Goal: Task Accomplishment & Management: Use online tool/utility

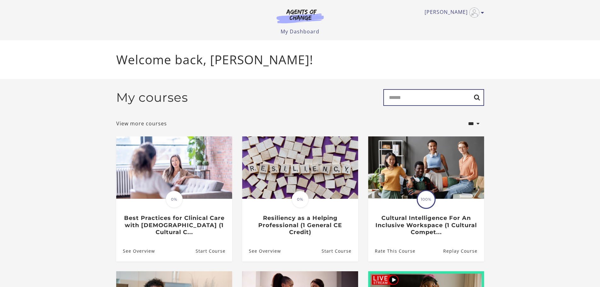
click at [409, 98] on input "Search" at bounding box center [433, 97] width 101 height 17
type input "**********"
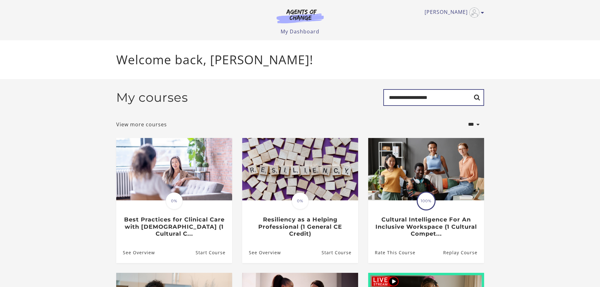
drag, startPoint x: 438, startPoint y: 98, endPoint x: 418, endPoint y: 98, distance: 19.5
click at [418, 98] on input "**********" at bounding box center [433, 97] width 101 height 17
type input "**********"
click at [483, 13] on icon "Toggle menu" at bounding box center [482, 12] width 3 height 5
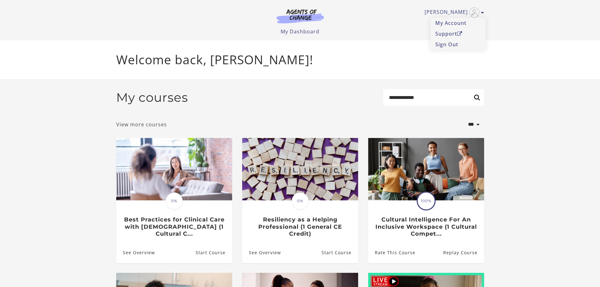
click at [157, 125] on link "View more courses" at bounding box center [141, 125] width 51 height 8
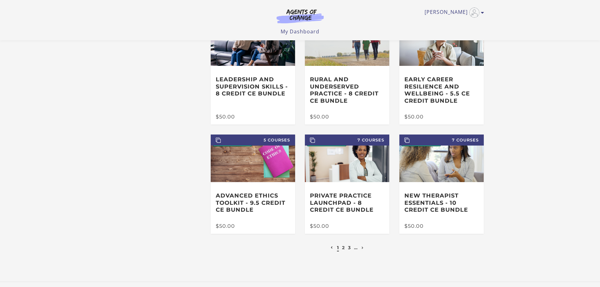
scroll to position [95, 0]
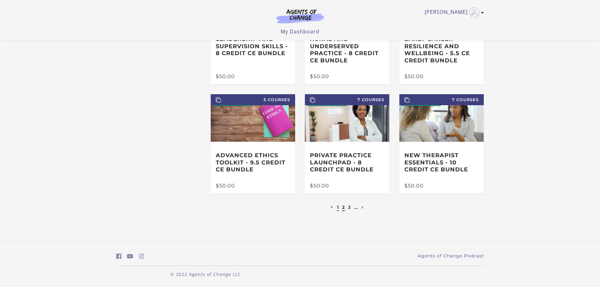
click at [342, 207] on link "2" at bounding box center [343, 207] width 3 height 6
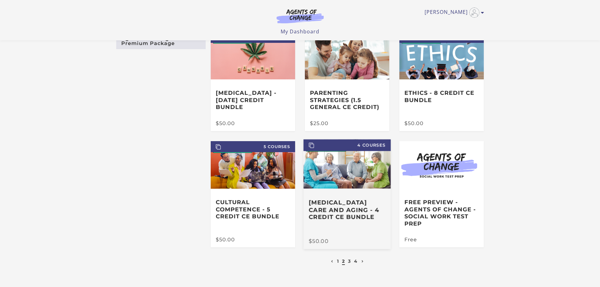
scroll to position [95, 0]
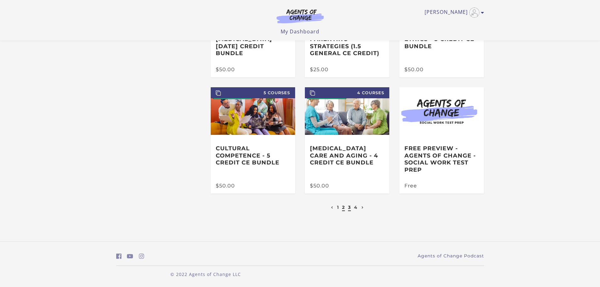
click at [349, 209] on link "3" at bounding box center [349, 207] width 3 height 6
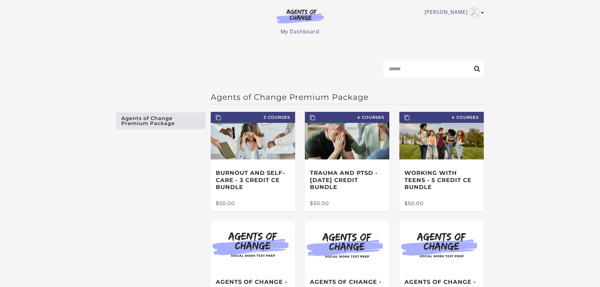
click at [303, 27] on div "Michele V My Account Support Sign Out Toggle menu Menu My Dashboard My Account …" at bounding box center [300, 17] width 368 height 35
click at [306, 12] on img at bounding box center [300, 16] width 60 height 14
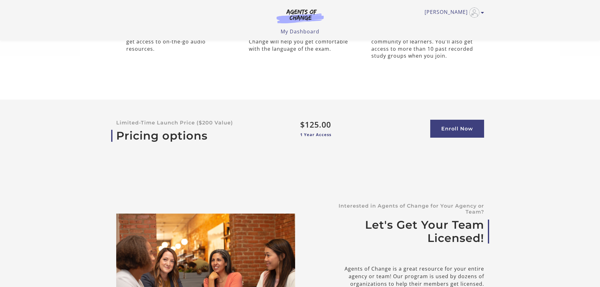
scroll to position [1991, 0]
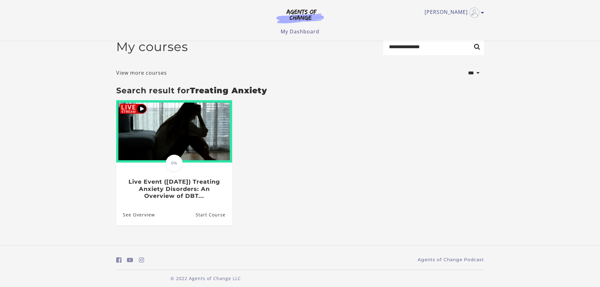
scroll to position [16, 0]
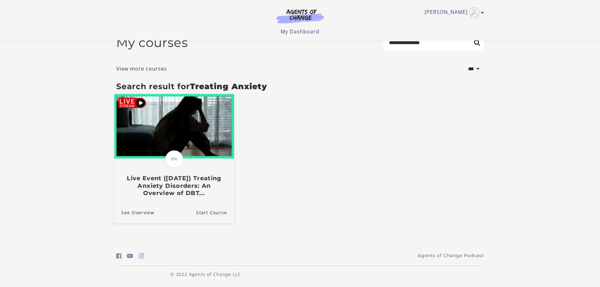
click at [173, 158] on span "0%" at bounding box center [174, 159] width 18 height 18
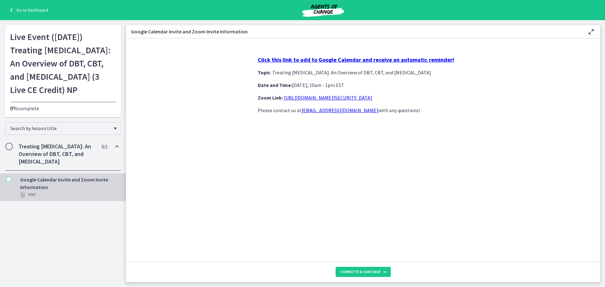
click at [373, 102] on div "Click this link to add to Google Calendar and receive an automatic reminder! To…" at bounding box center [363, 85] width 210 height 58
click at [372, 96] on link "[URL][DOMAIN_NAME][SECURITY_DATA]" at bounding box center [328, 97] width 88 height 6
click at [56, 165] on h2 "Treating [MEDICAL_DATA]: An Overview of DBT, CBT, and [MEDICAL_DATA]" at bounding box center [57, 154] width 77 height 23
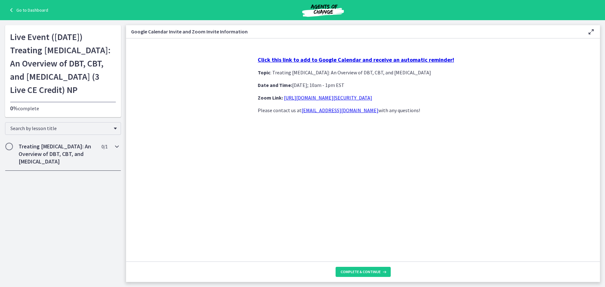
click at [56, 165] on h2 "Treating [MEDICAL_DATA]: An Overview of DBT, CBT, and [MEDICAL_DATA]" at bounding box center [57, 154] width 77 height 23
